Goal: Task Accomplishment & Management: Use online tool/utility

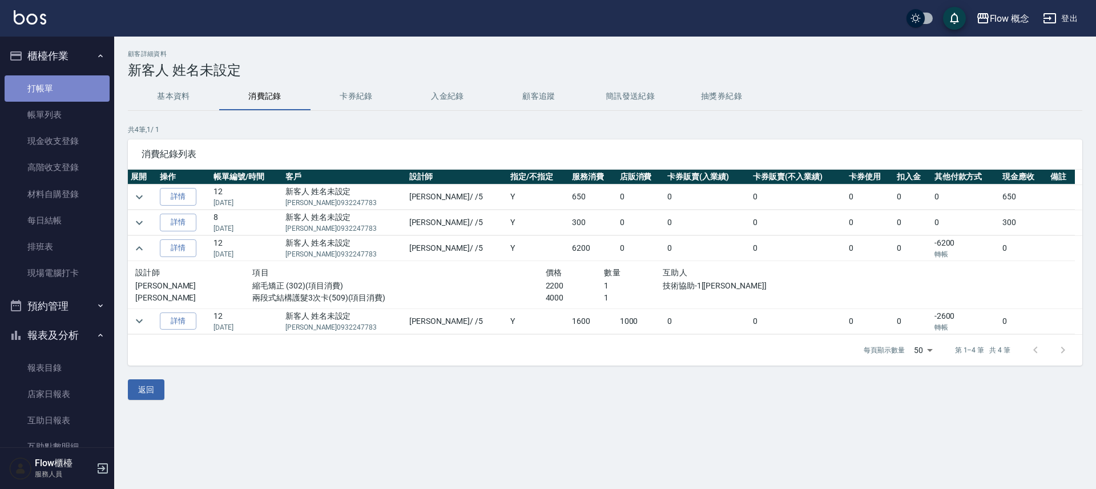
click at [63, 96] on link "打帳單" at bounding box center [57, 88] width 105 height 26
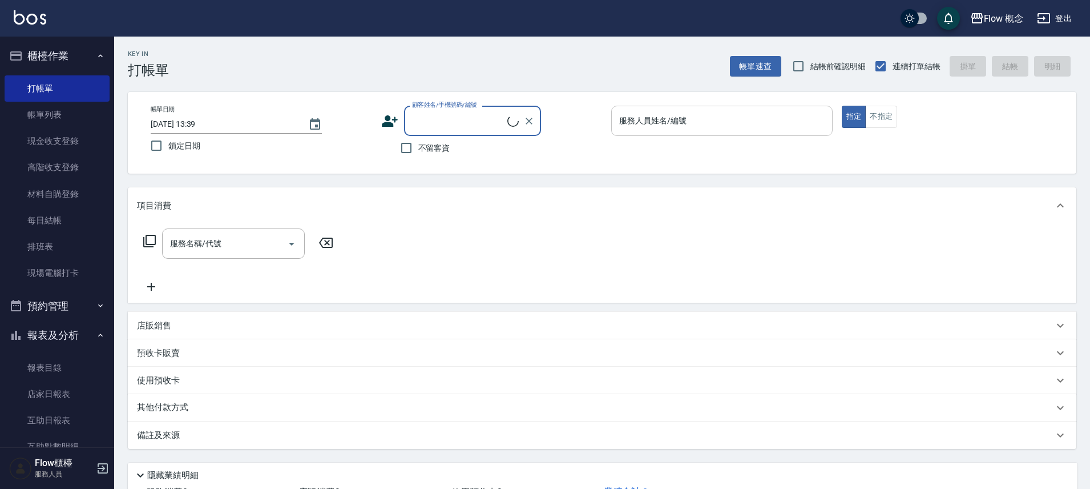
click at [718, 122] on input "服務人員姓名/編號" at bounding box center [721, 121] width 211 height 20
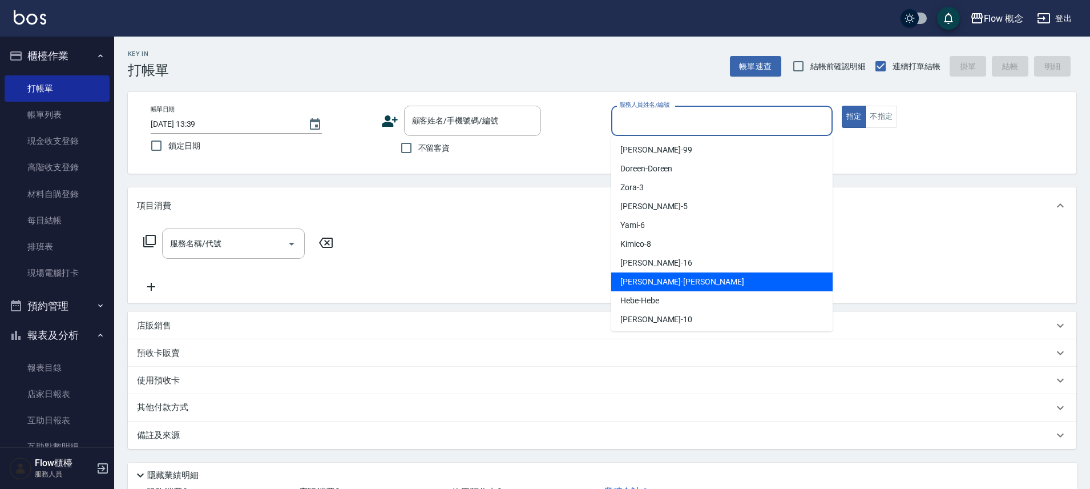
click at [657, 280] on span "[PERSON_NAME] -[PERSON_NAME]" at bounding box center [682, 282] width 124 height 12
type input "[PERSON_NAME]"
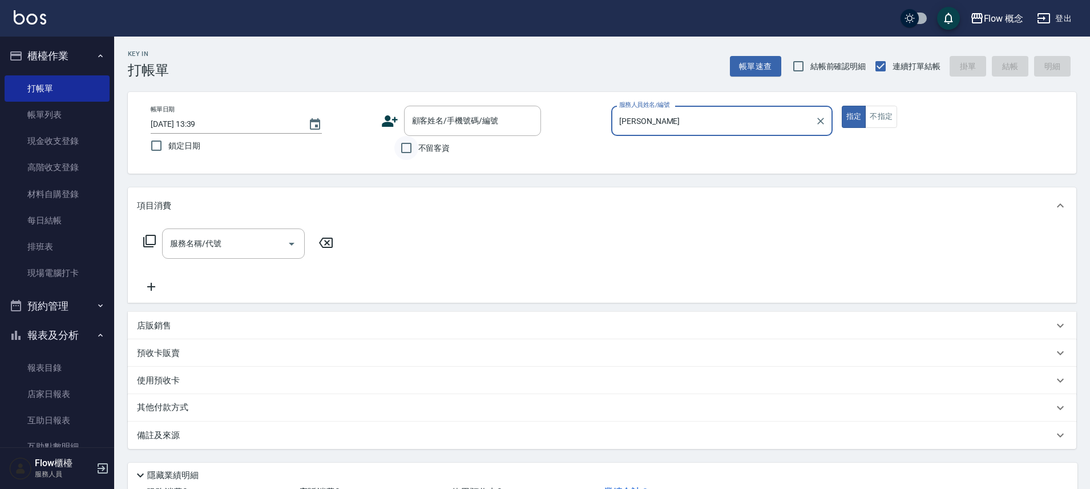
click at [408, 148] on input "不留客資" at bounding box center [406, 148] width 24 height 24
checkbox input "true"
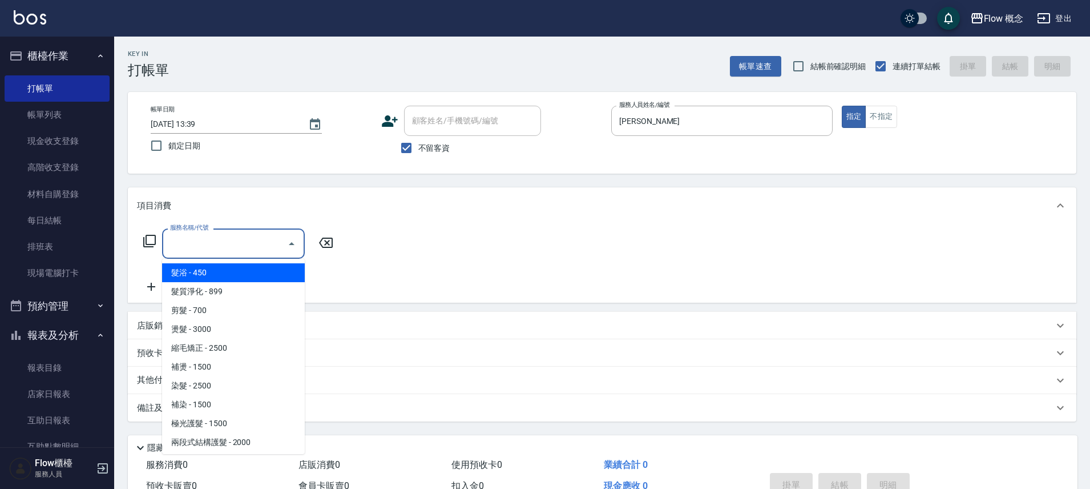
click at [215, 237] on div "服務名稱/代號 服務名稱/代號" at bounding box center [233, 243] width 143 height 30
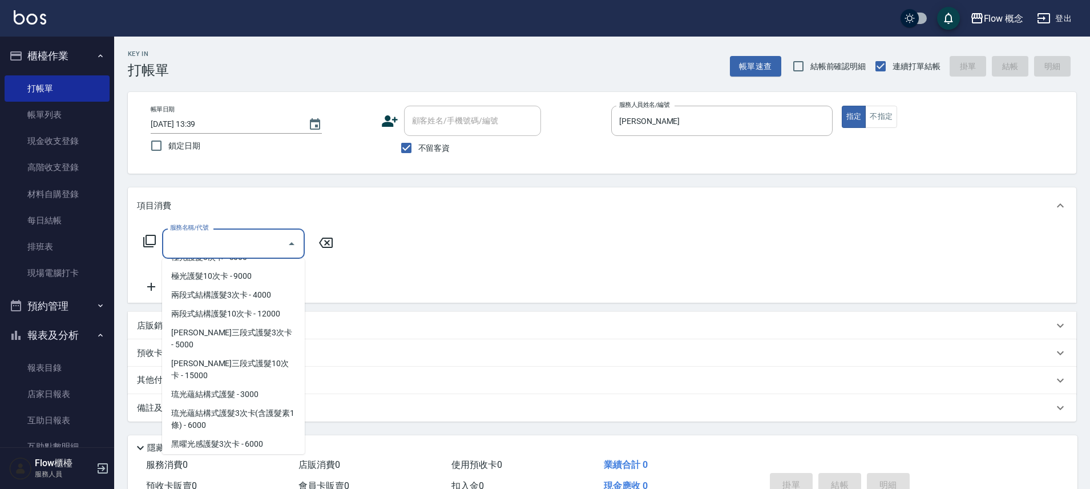
scroll to position [401, 0]
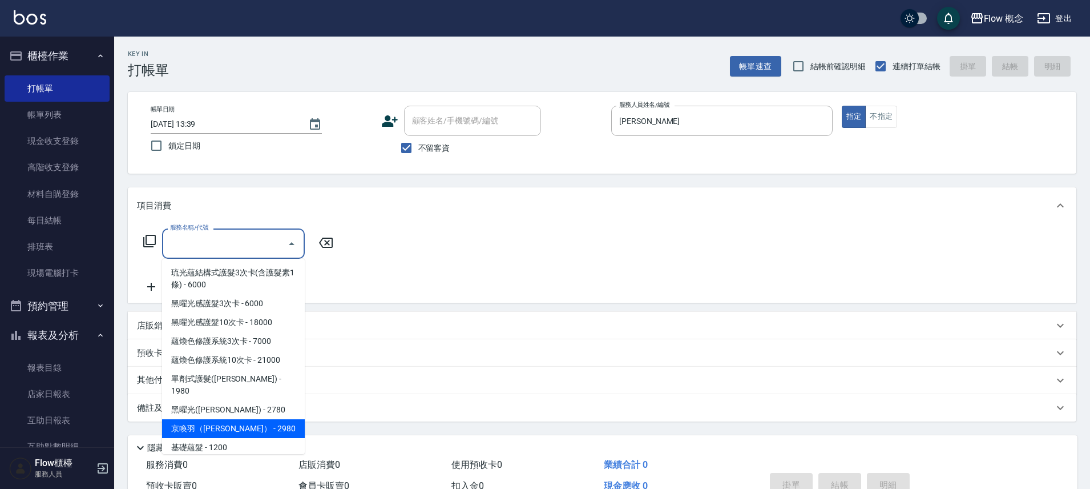
click at [217, 419] on span "京喚羽（[PERSON_NAME]） - 2980" at bounding box center [233, 428] width 143 height 19
type input "京喚羽（[PERSON_NAME]）(521)"
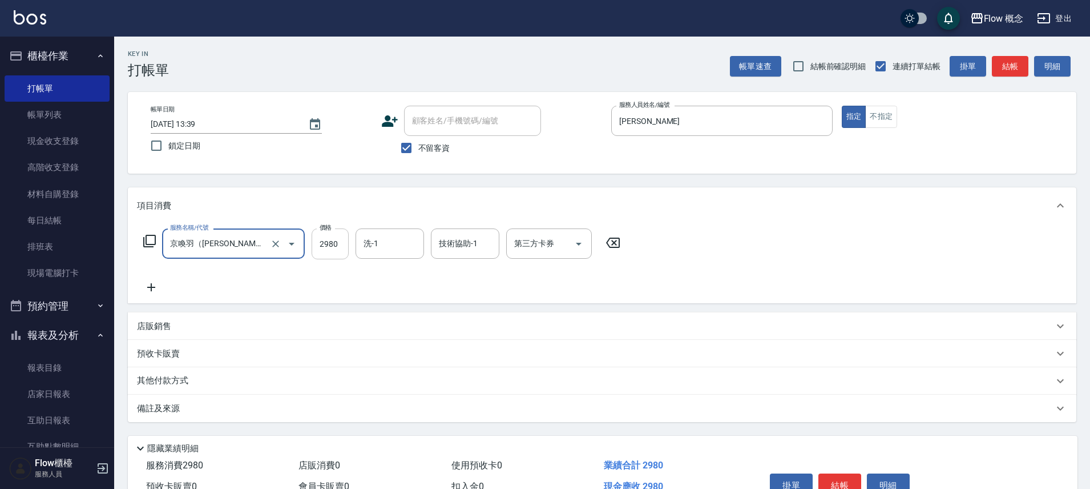
click at [334, 246] on input "2980" at bounding box center [330, 243] width 37 height 31
click at [342, 250] on input "2980" at bounding box center [330, 243] width 37 height 31
type input "3460"
click at [156, 280] on icon at bounding box center [151, 287] width 29 height 14
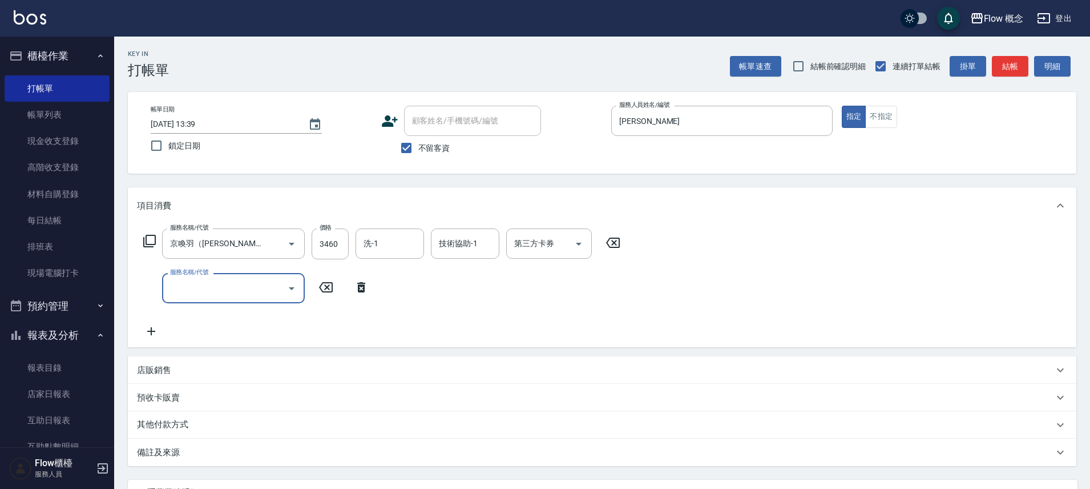
click at [186, 288] on input "服務名稱/代號" at bounding box center [224, 288] width 115 height 20
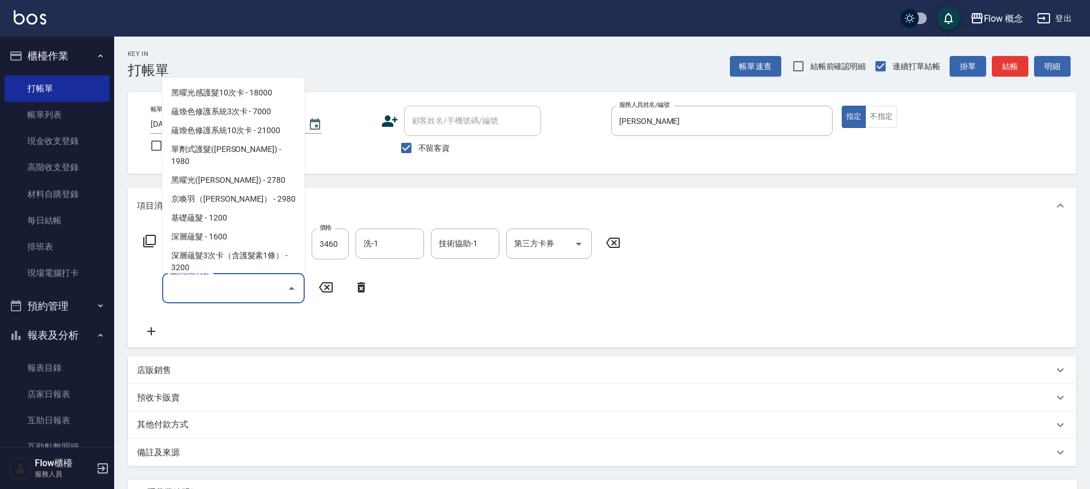
scroll to position [516, 0]
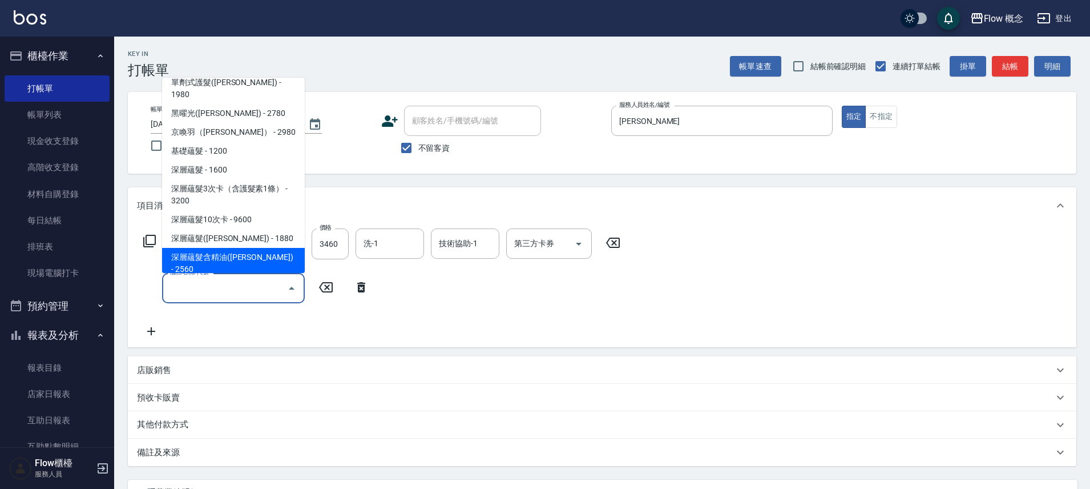
click at [220, 248] on span "深層蘊髮含精油([PERSON_NAME]) - 2560" at bounding box center [233, 263] width 143 height 31
type input "深層蘊髮含精油([PERSON_NAME])(606)"
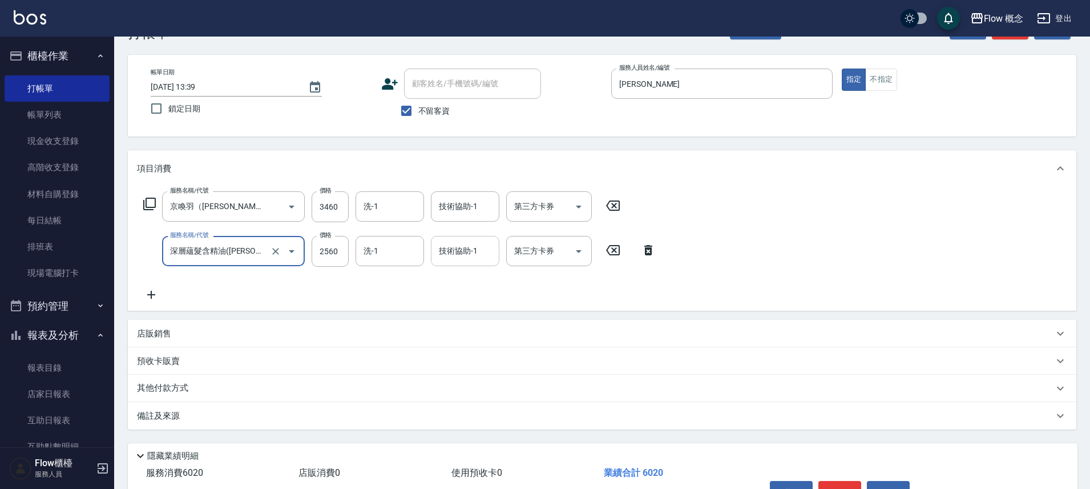
scroll to position [107, 0]
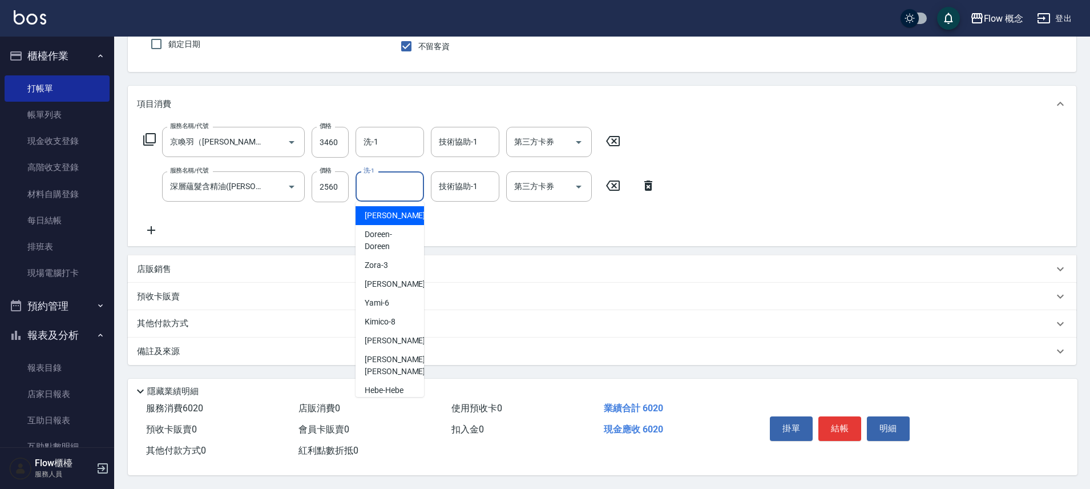
click at [377, 189] on input "洗-1" at bounding box center [390, 186] width 58 height 20
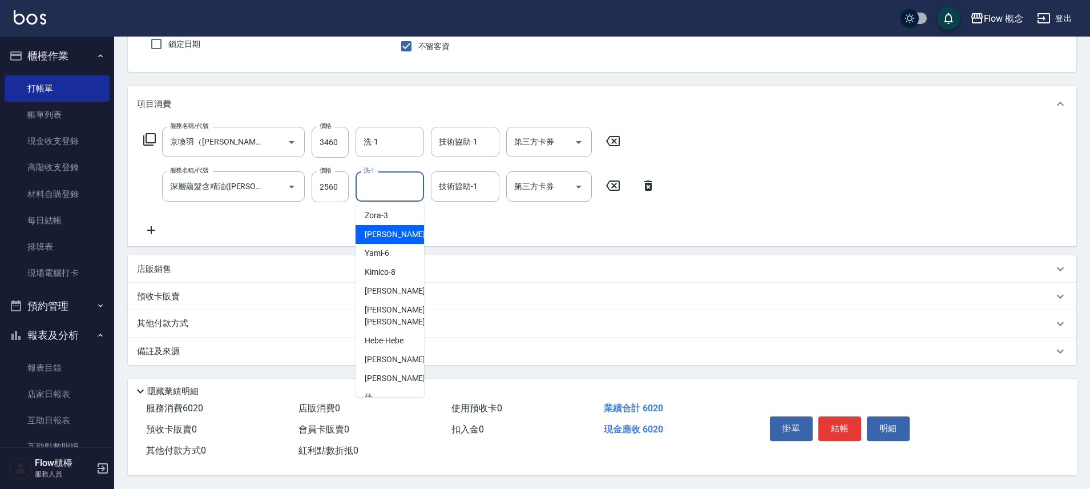
scroll to position [52, 0]
drag, startPoint x: 388, startPoint y: 372, endPoint x: 400, endPoint y: 266, distance: 106.2
click at [388, 389] on span "佳[PERSON_NAME] -17" at bounding box center [401, 401] width 72 height 24
type input "佳[PERSON_NAME]-17"
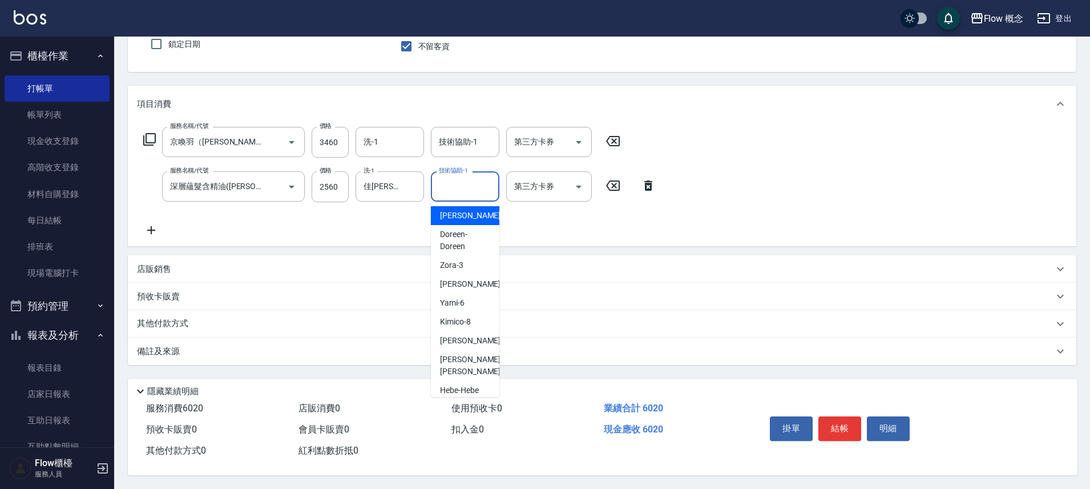
click at [451, 186] on input "技術協助-1" at bounding box center [465, 186] width 58 height 20
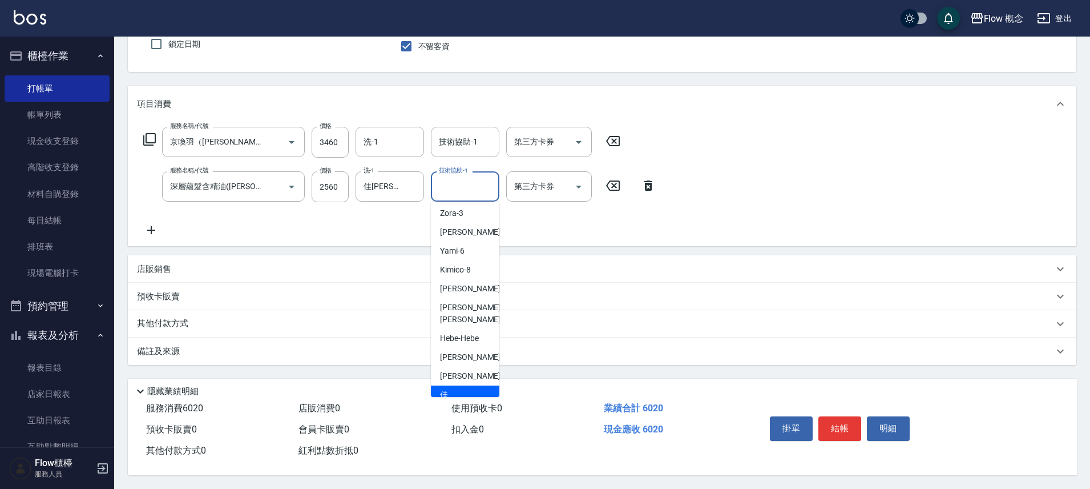
drag, startPoint x: 457, startPoint y: 372, endPoint x: 440, endPoint y: 293, distance: 80.5
click at [457, 389] on span "佳[PERSON_NAME] -17" at bounding box center [476, 401] width 72 height 24
type input "佳[PERSON_NAME]-17"
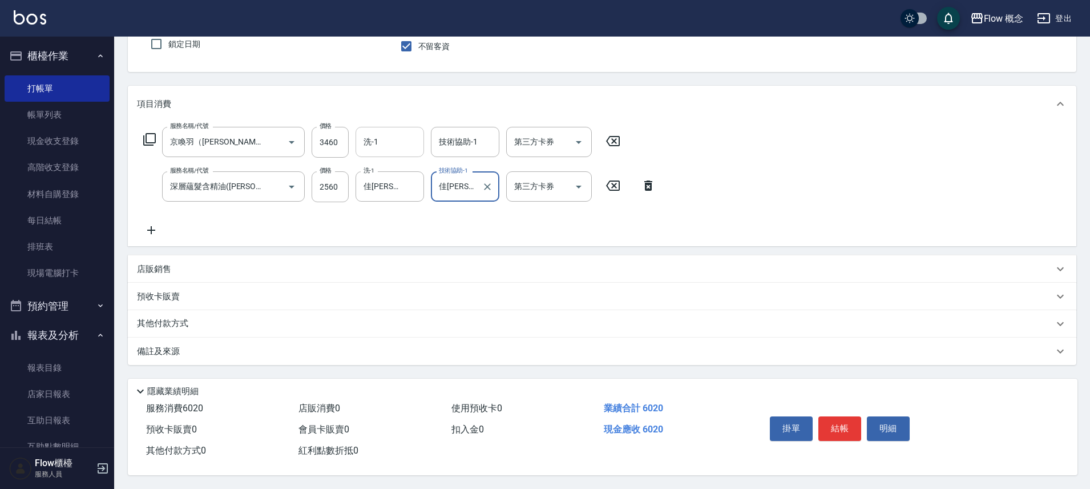
click at [400, 132] on input "洗-1" at bounding box center [390, 142] width 58 height 20
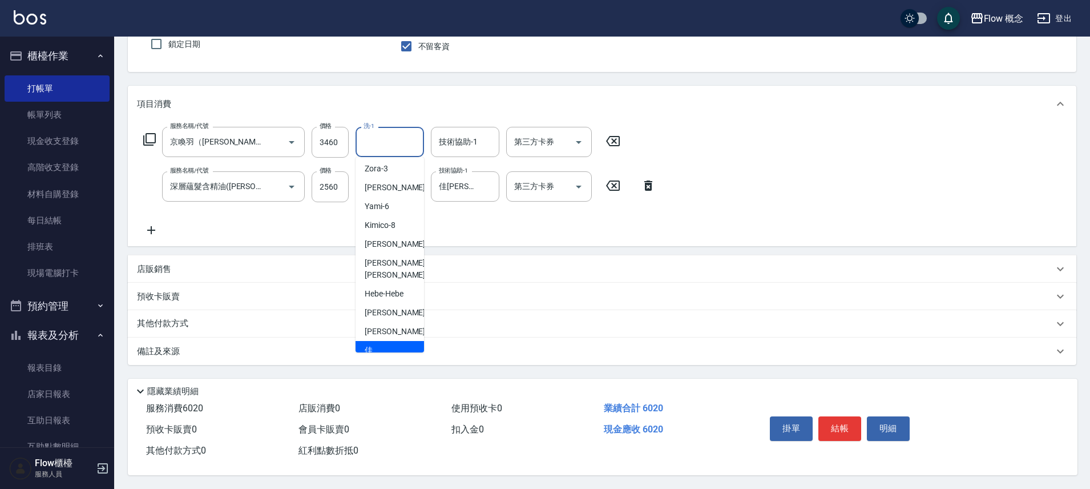
click at [381, 341] on div "佳[PERSON_NAME] -17" at bounding box center [390, 356] width 68 height 31
type input "佳[PERSON_NAME]-17"
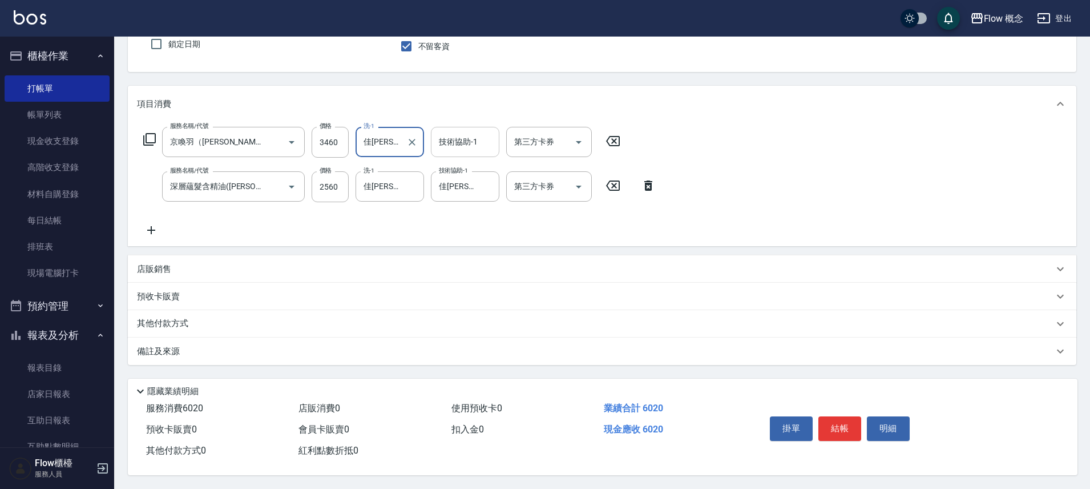
click at [447, 129] on div "技術協助-1 技術協助-1" at bounding box center [465, 142] width 68 height 30
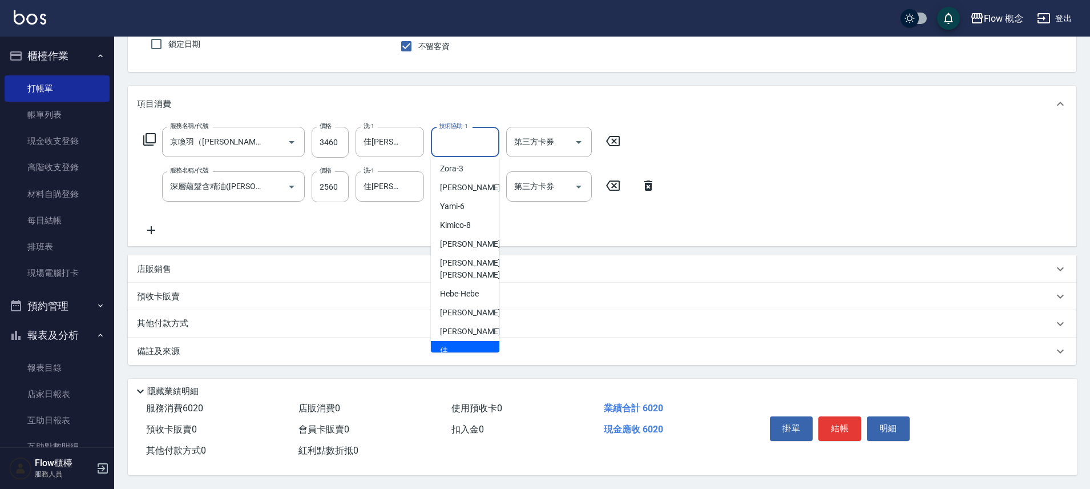
drag, startPoint x: 462, startPoint y: 329, endPoint x: 419, endPoint y: 296, distance: 54.1
click at [462, 344] on span "佳[PERSON_NAME] -17" at bounding box center [476, 356] width 72 height 24
type input "佳[PERSON_NAME]-17"
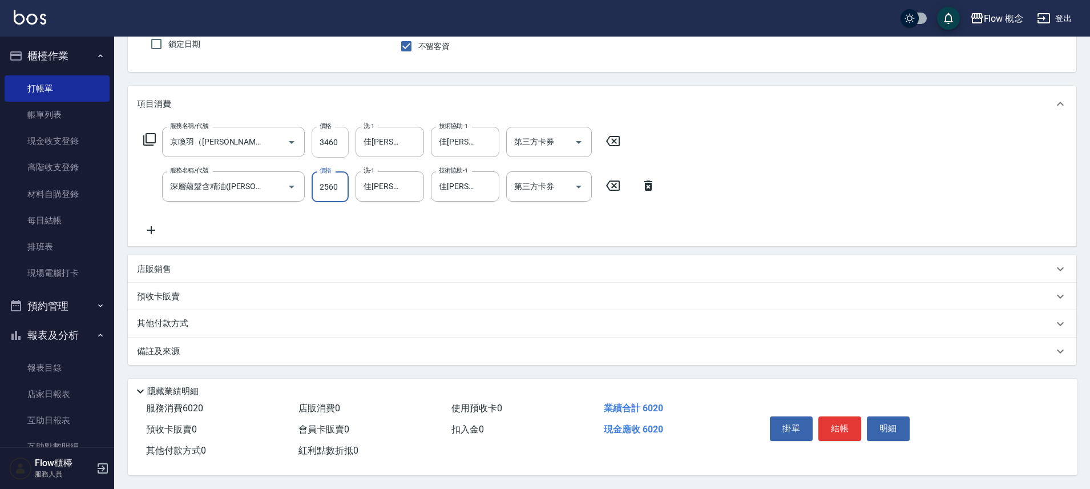
click at [328, 137] on input "3460" at bounding box center [330, 142] width 37 height 31
click at [333, 139] on input "3460" at bounding box center [330, 142] width 37 height 31
click at [330, 139] on input "3460" at bounding box center [330, 142] width 37 height 31
type input "3360"
click at [570, 228] on div "服務名稱/代號 京喚羽（[PERSON_NAME]）(521) 服務名稱/代號 價格 3360 價格 洗-1 佳蒨-17 洗-1 技術協助-1 佳蒨-17 技…" at bounding box center [400, 182] width 526 height 110
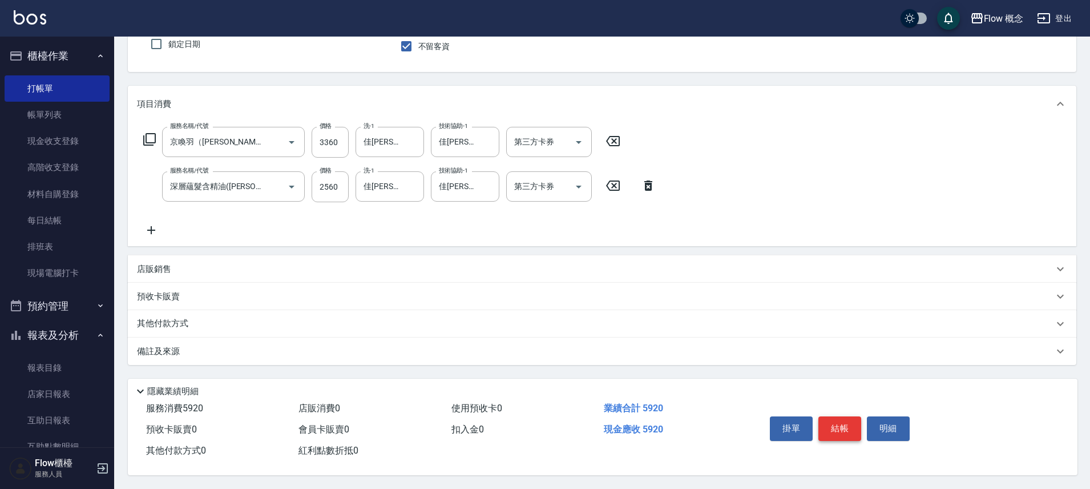
click at [844, 420] on button "結帳" at bounding box center [839, 428] width 43 height 24
type input "[DATE] 13:40"
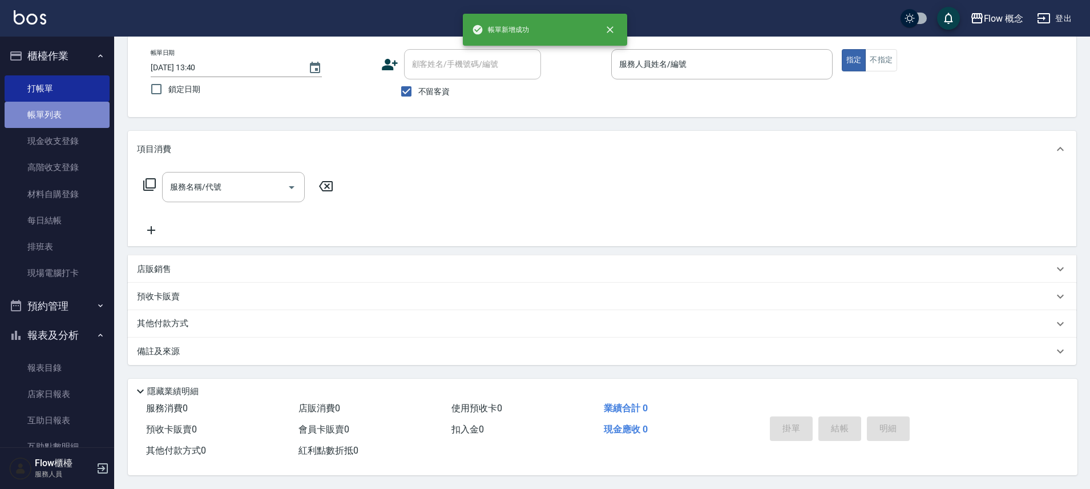
click at [83, 109] on link "帳單列表" at bounding box center [57, 115] width 105 height 26
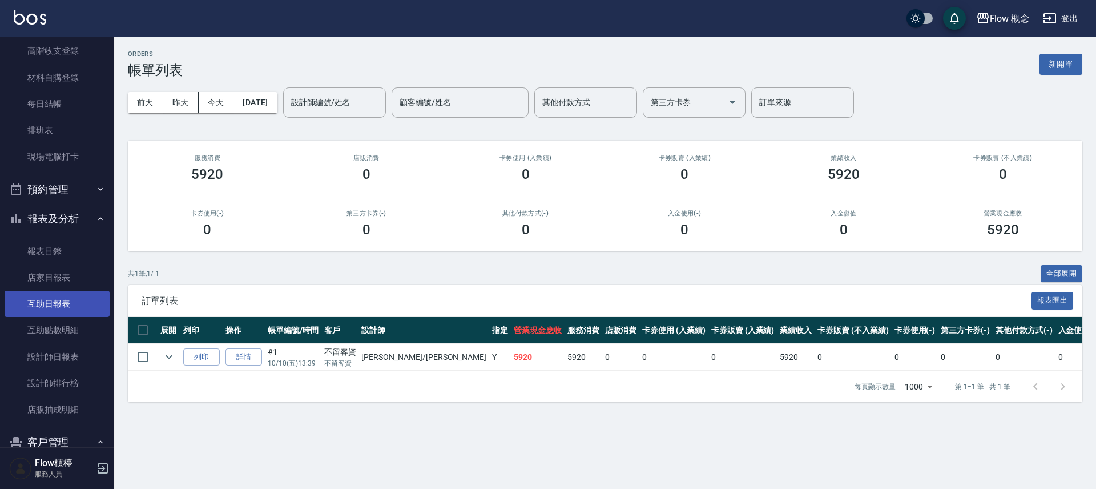
scroll to position [257, 0]
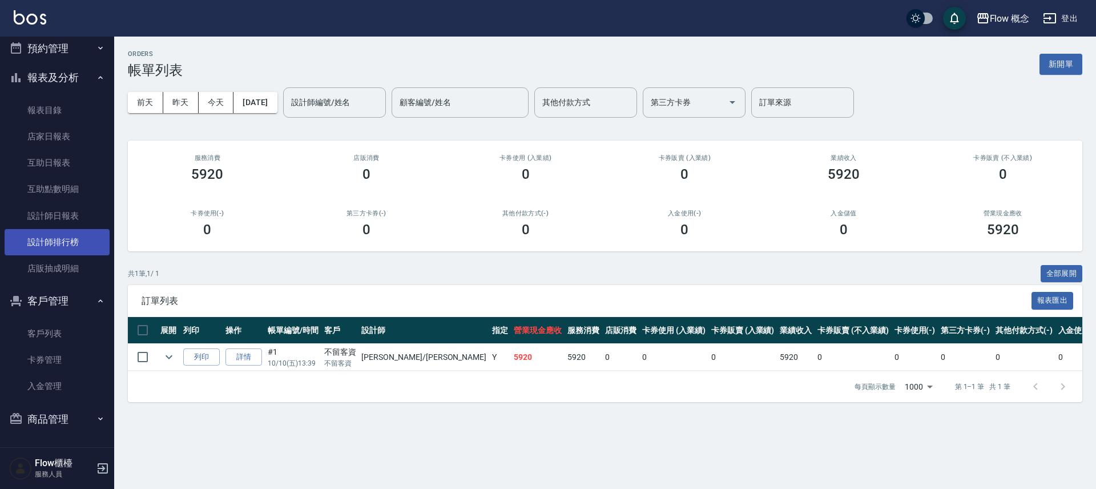
click at [76, 243] on link "設計師排行榜" at bounding box center [57, 242] width 105 height 26
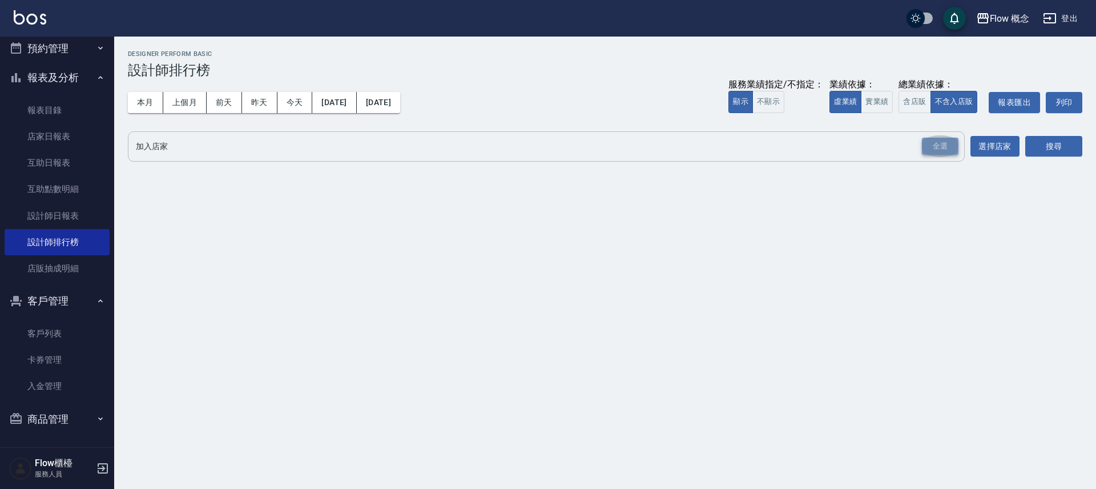
click at [939, 144] on div "全選" at bounding box center [940, 147] width 37 height 18
click at [1031, 146] on button "搜尋" at bounding box center [1053, 146] width 57 height 21
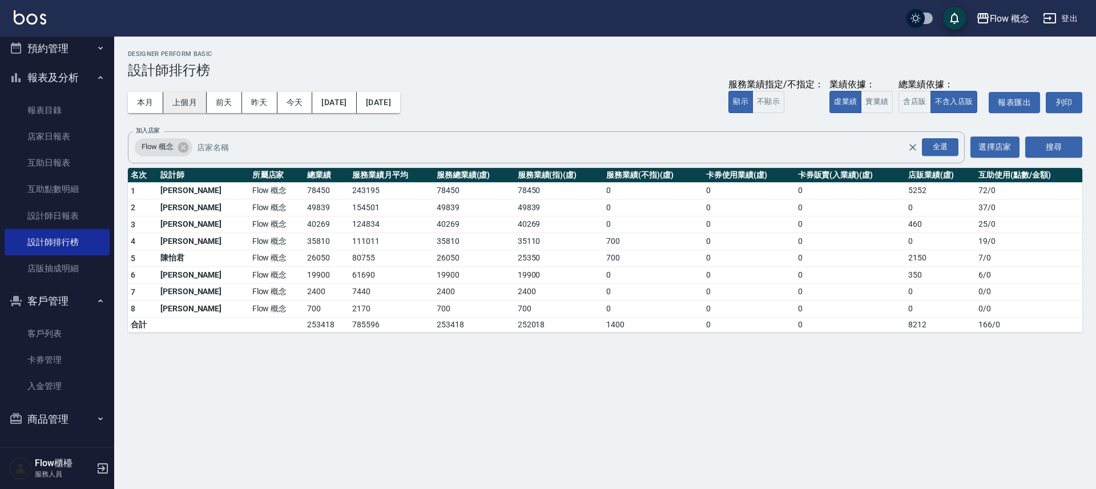
click at [198, 111] on button "上個月" at bounding box center [184, 102] width 43 height 21
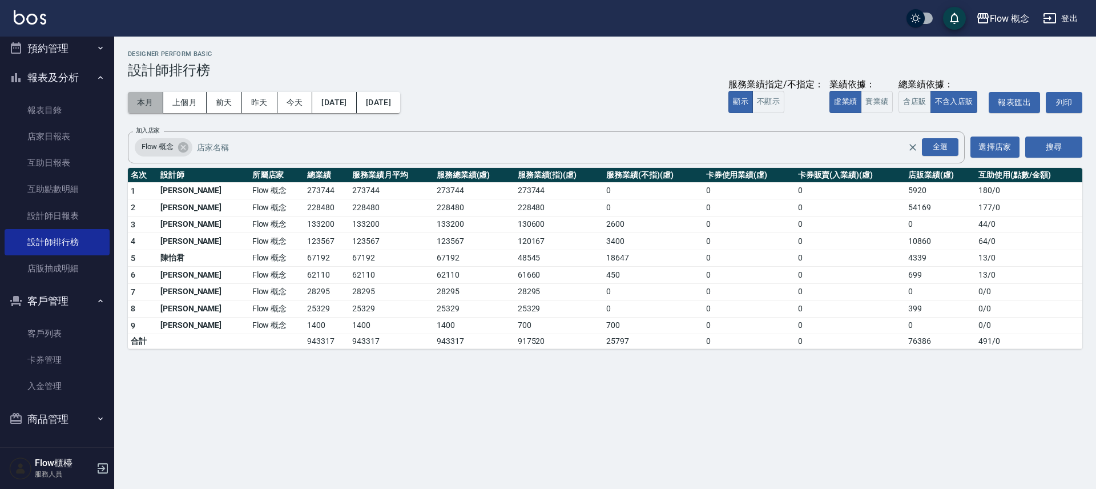
click at [145, 96] on button "本月" at bounding box center [145, 102] width 35 height 21
